Goal: Task Accomplishment & Management: Use online tool/utility

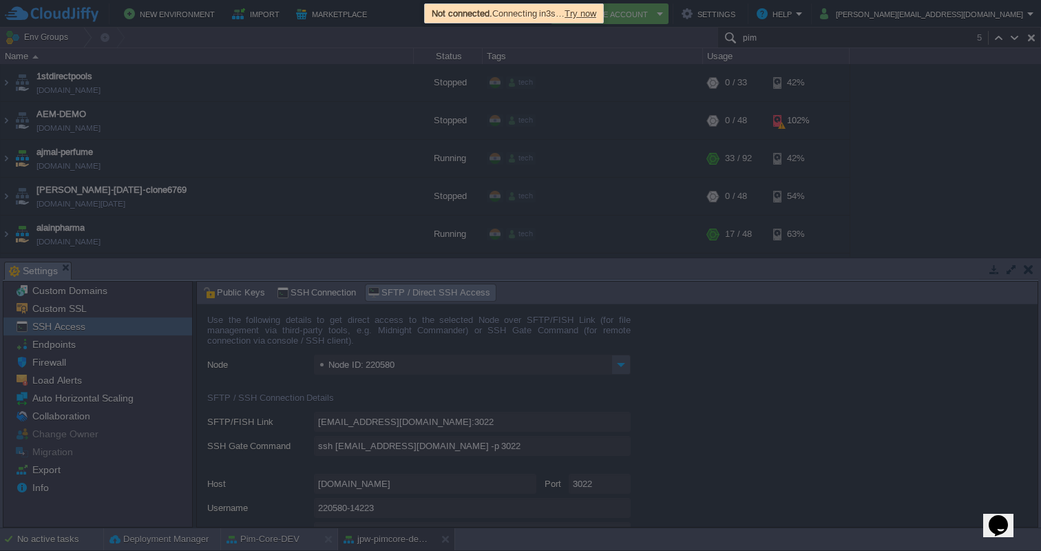
scroll to position [1793, 0]
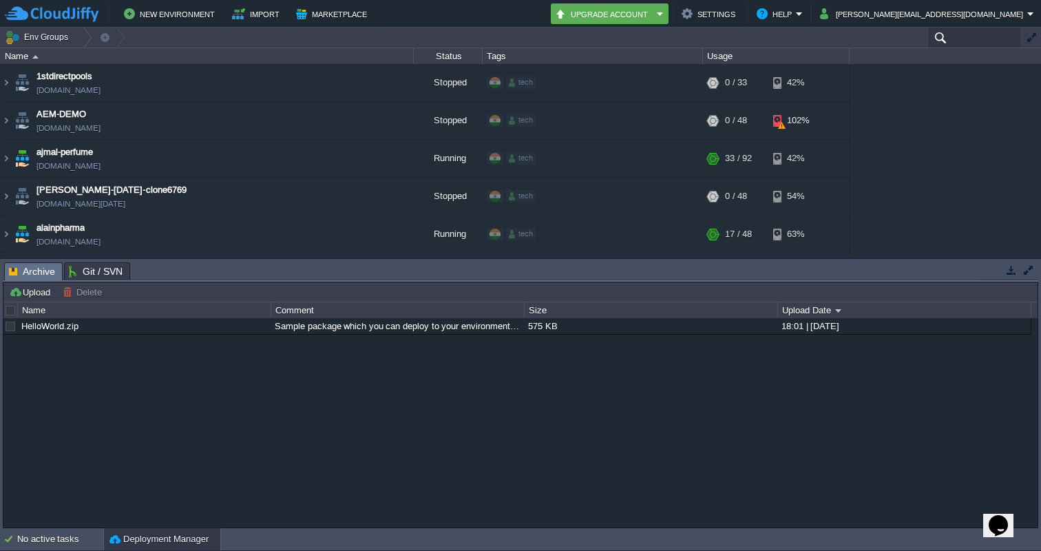
click at [935, 32] on input "text" at bounding box center [975, 38] width 94 height 20
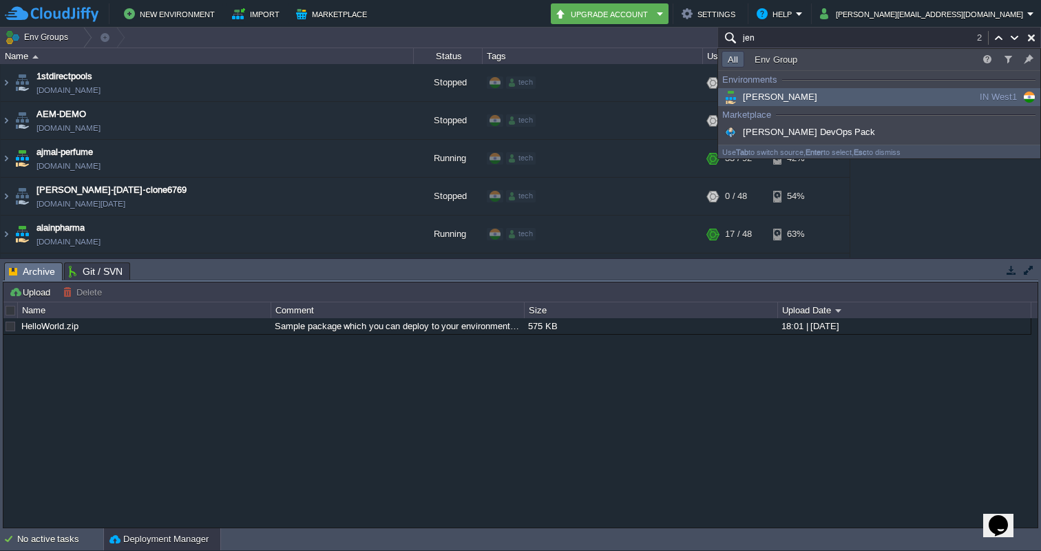
type input "jen"
click at [853, 96] on div "[PERSON_NAME]" at bounding box center [826, 97] width 208 height 15
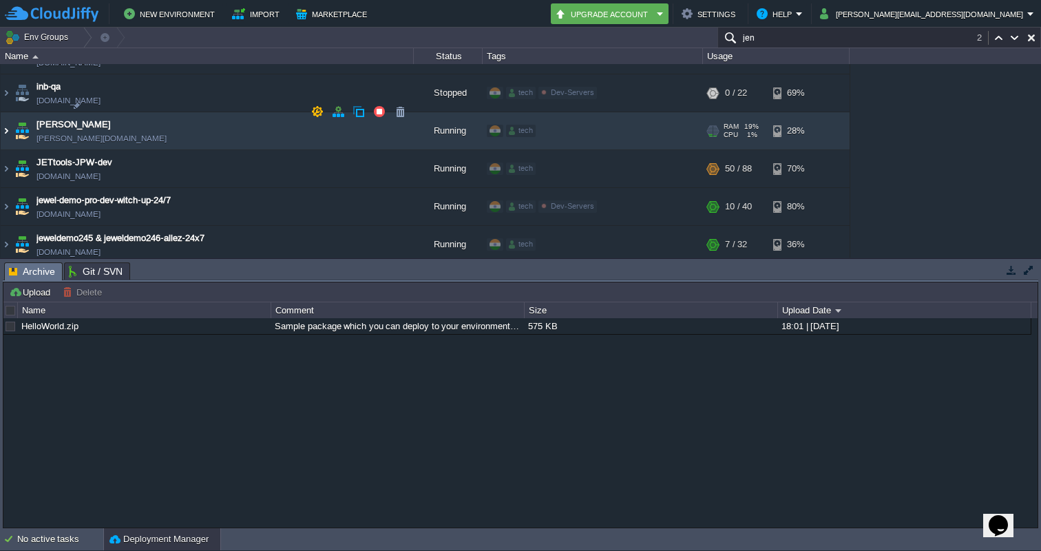
click at [10, 112] on img at bounding box center [6, 130] width 11 height 37
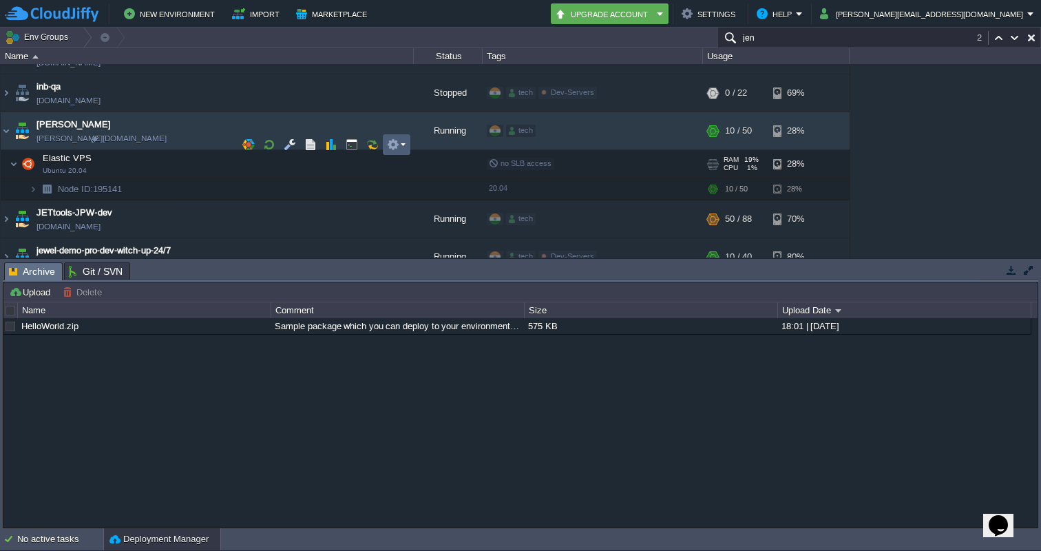
click at [406, 139] on td at bounding box center [397, 144] width 28 height 21
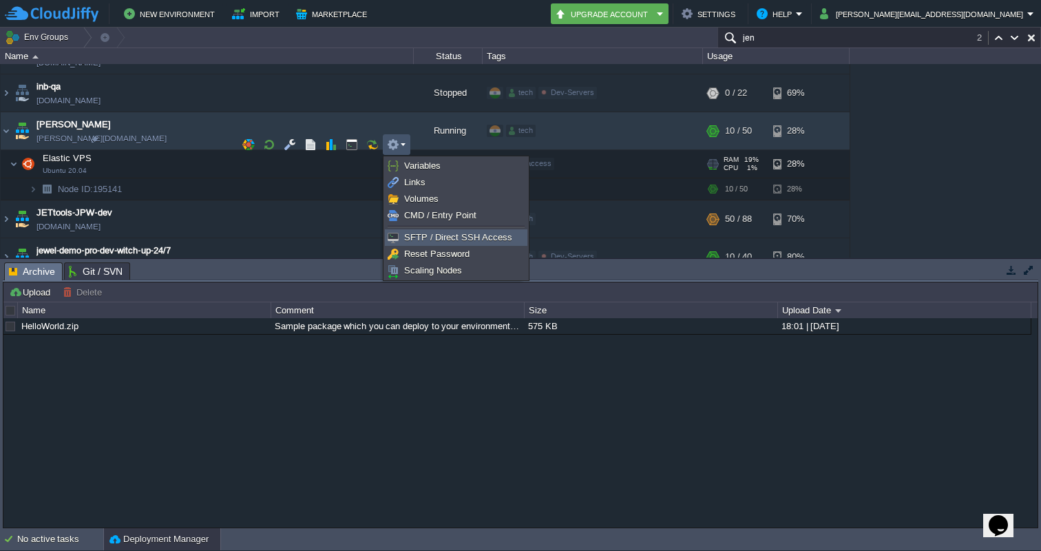
click at [427, 232] on span "SFTP / Direct SSH Access" at bounding box center [458, 237] width 108 height 10
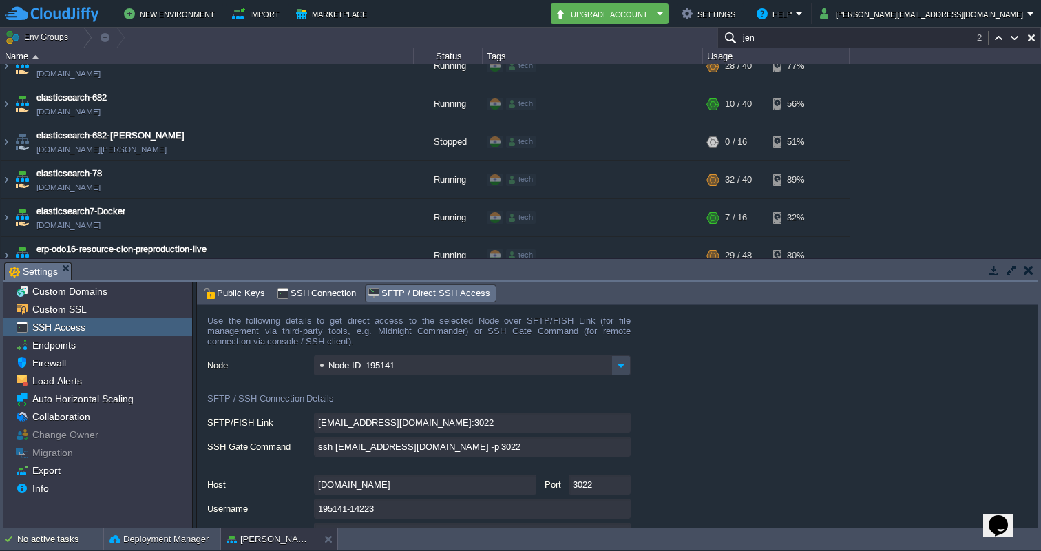
scroll to position [1193, 0]
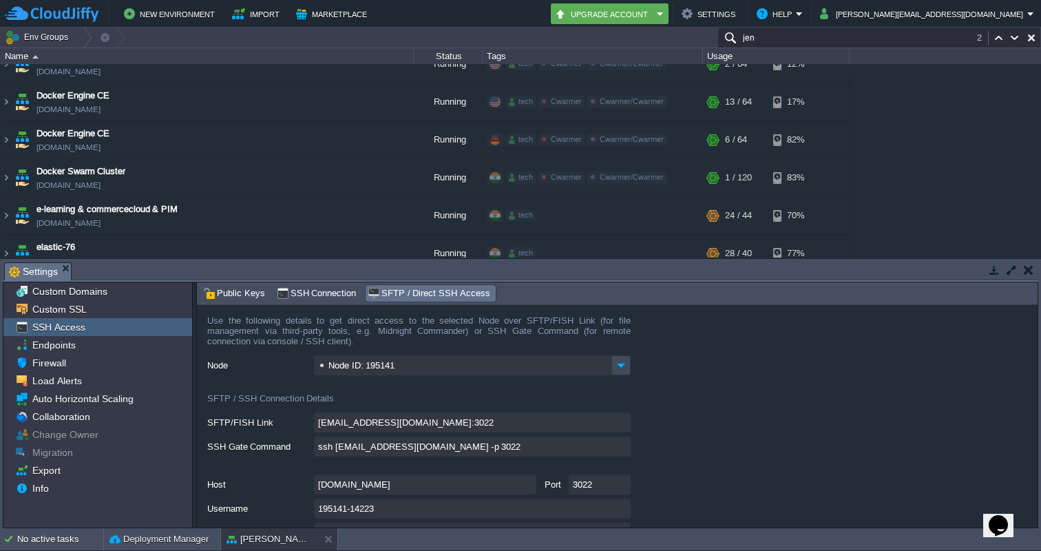
click at [625, 452] on input "ssh 195141-14223@gate.cloudjiffy.com -p 3022" at bounding box center [472, 447] width 317 height 20
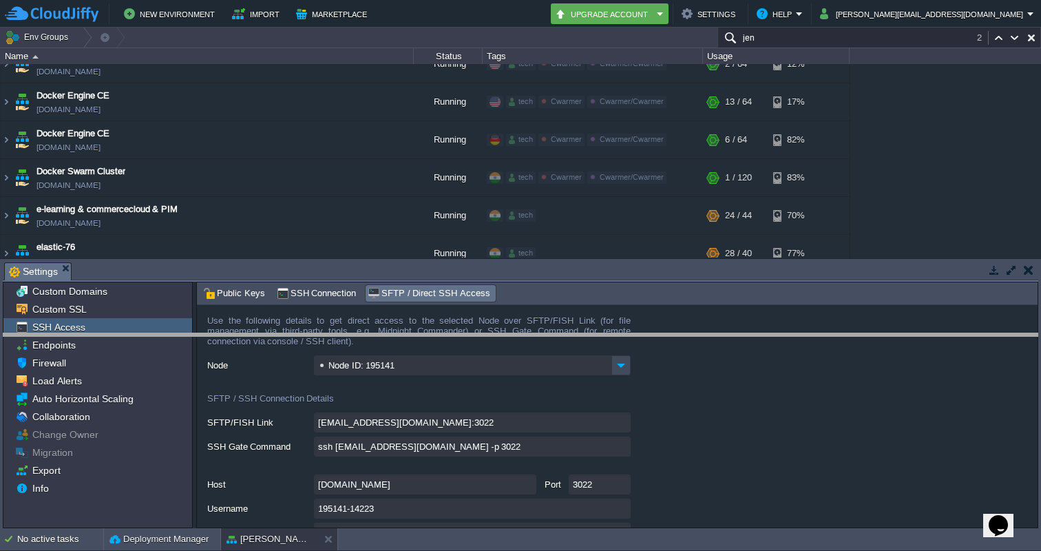
drag, startPoint x: 900, startPoint y: 262, endPoint x: 906, endPoint y: 333, distance: 71.2
click at [906, 333] on body "New Environment Import Marketplace Bonus ₹0.00 Upgrade Account Settings Help wa…" at bounding box center [520, 275] width 1041 height 551
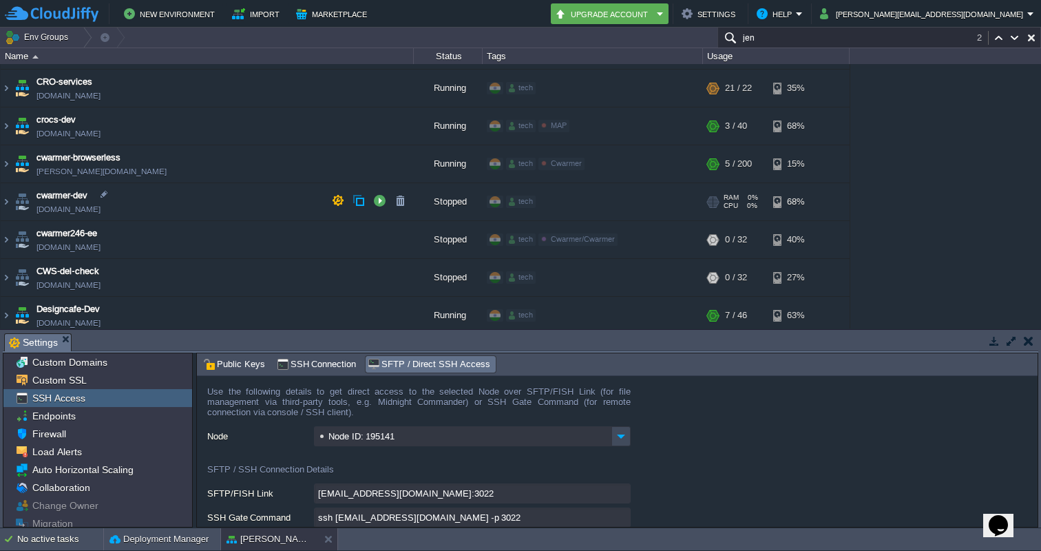
scroll to position [909, 0]
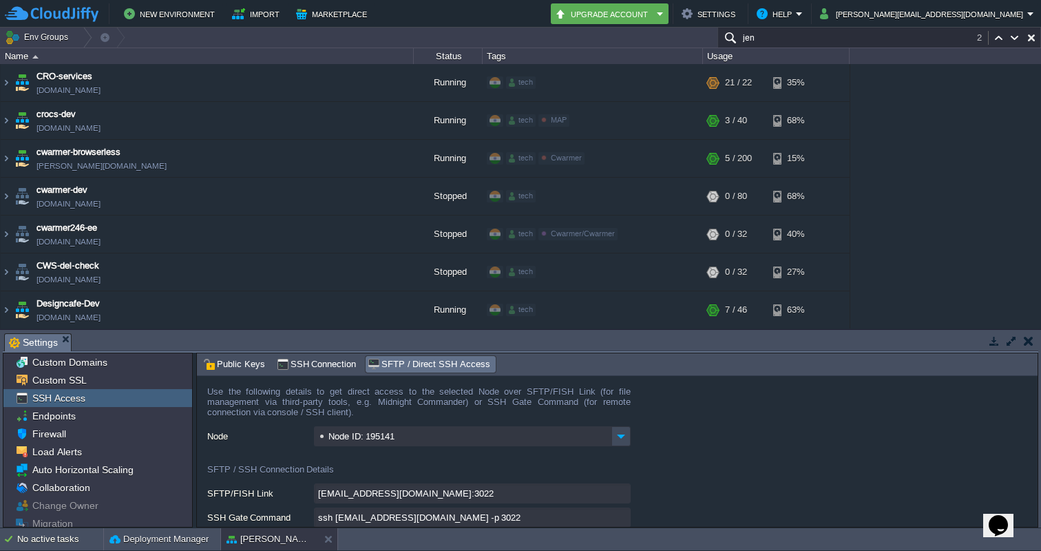
click at [780, 34] on input "jen" at bounding box center [880, 38] width 324 height 20
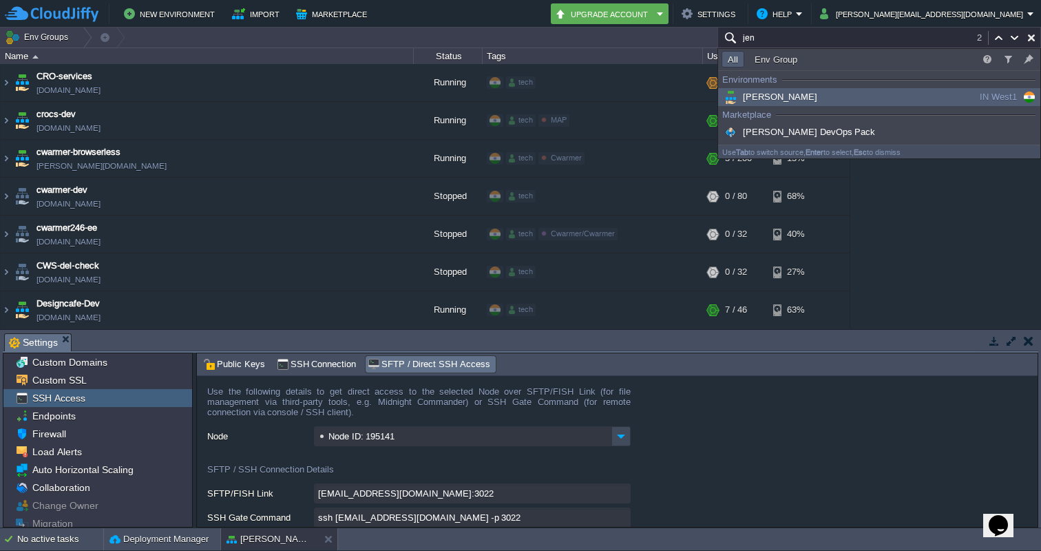
click at [760, 93] on span "[PERSON_NAME]" at bounding box center [770, 97] width 96 height 10
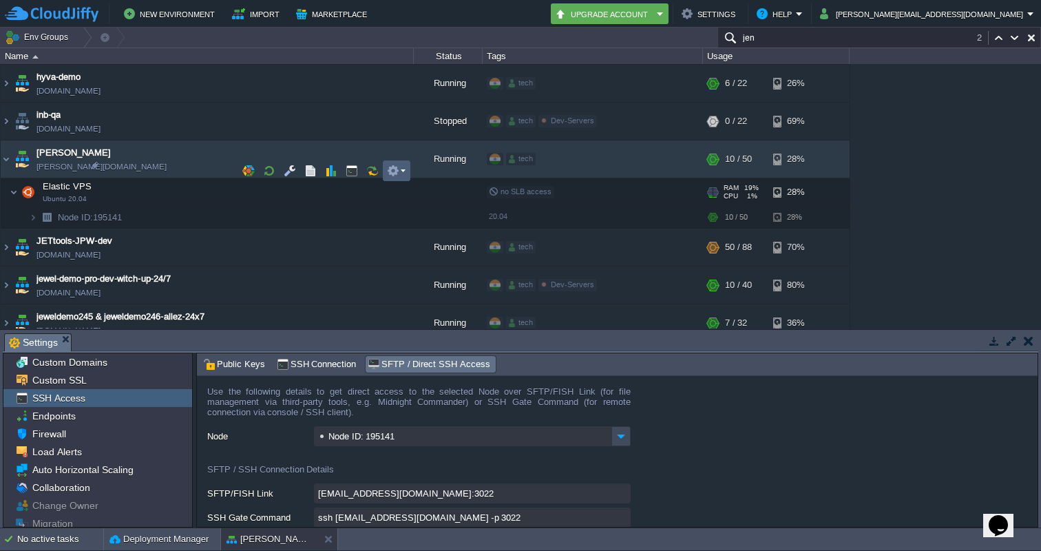
click at [408, 167] on td at bounding box center [397, 170] width 28 height 21
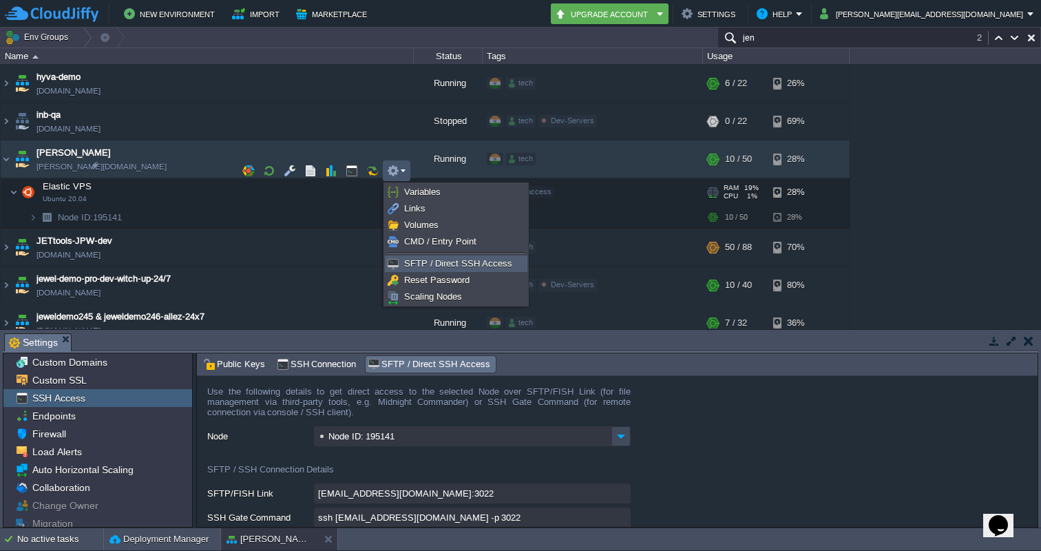
click at [443, 264] on span "SFTP / Direct SSH Access" at bounding box center [458, 263] width 108 height 10
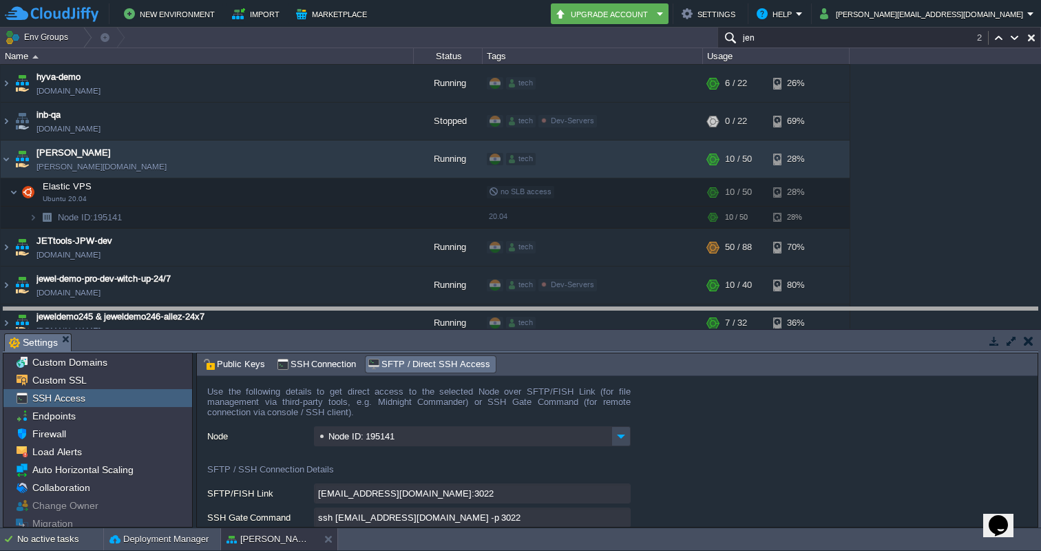
drag, startPoint x: 871, startPoint y: 337, endPoint x: 875, endPoint y: 304, distance: 33.3
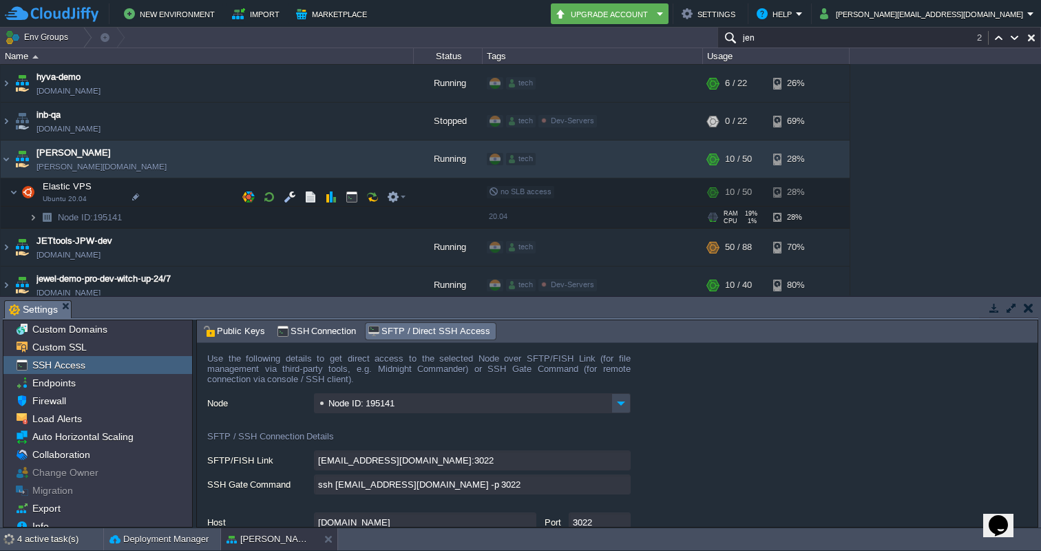
click at [34, 207] on img at bounding box center [33, 217] width 8 height 21
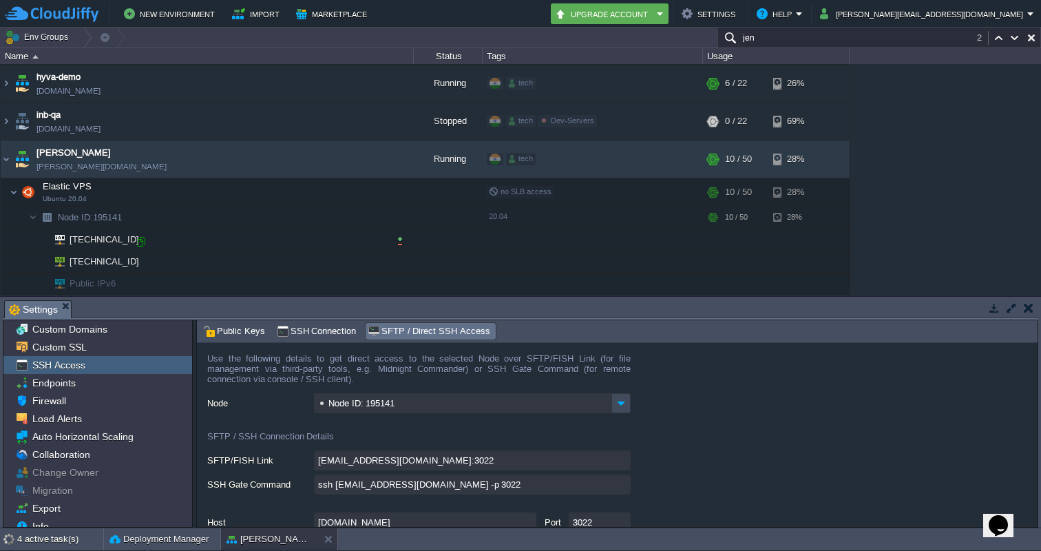
click at [141, 240] on div at bounding box center [141, 242] width 12 height 12
click at [951, 196] on div "1stdirectpools 1stdirectpools.cloudjiffy.net Stopped tech + Add to Env Group RA…" at bounding box center [520, 179] width 1041 height 231
